Goal: Task Accomplishment & Management: Use online tool/utility

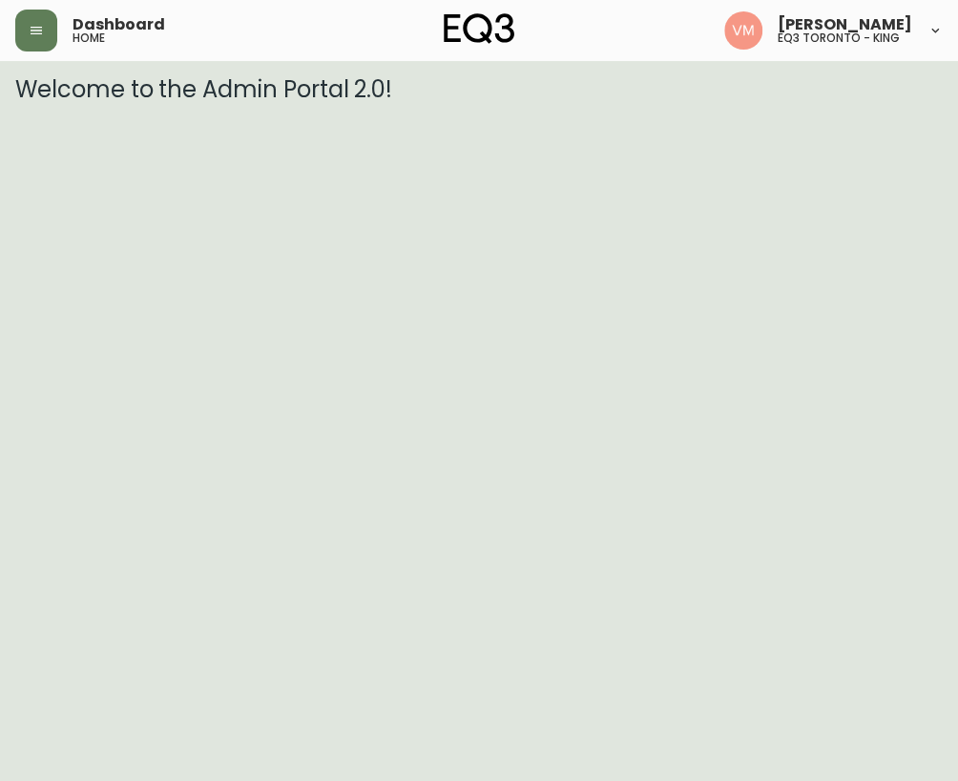
click at [226, 103] on html "Dashboard home [PERSON_NAME] eq3 [GEOGRAPHIC_DATA] - king Welcome to the Admin …" at bounding box center [479, 51] width 958 height 103
click at [50, 31] on button "button" at bounding box center [36, 31] width 42 height 42
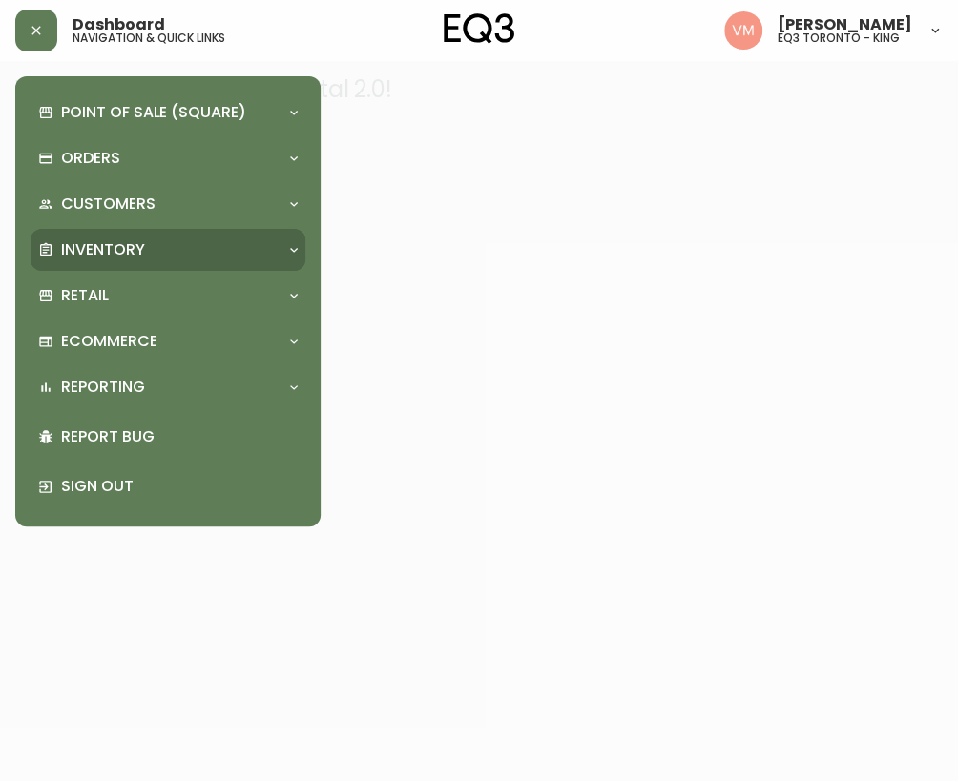
click at [96, 254] on p "Inventory" at bounding box center [103, 249] width 84 height 21
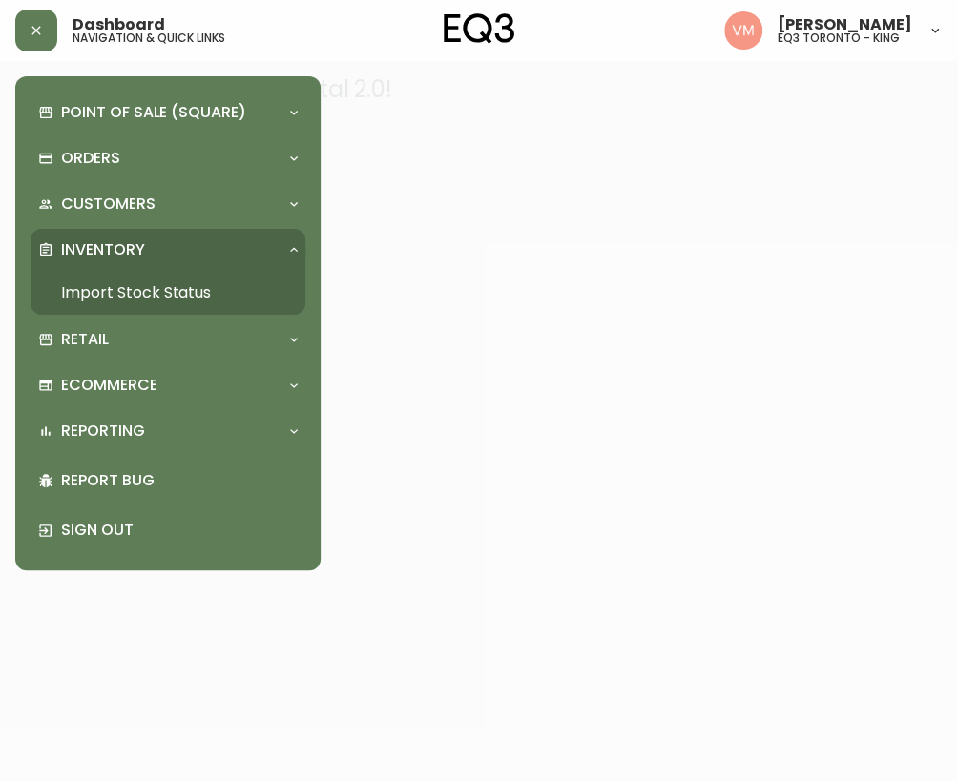
click at [125, 295] on link "Import Stock Status" at bounding box center [168, 293] width 275 height 44
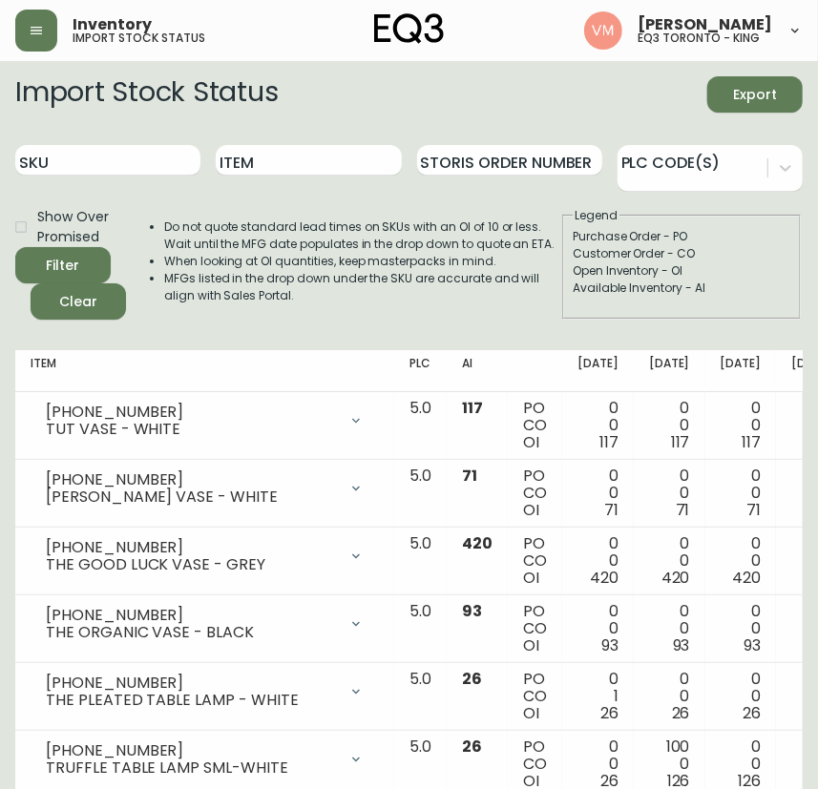
click at [334, 80] on div "Import Stock Status Export" at bounding box center [408, 94] width 787 height 36
